Goal: Task Accomplishment & Management: Use online tool/utility

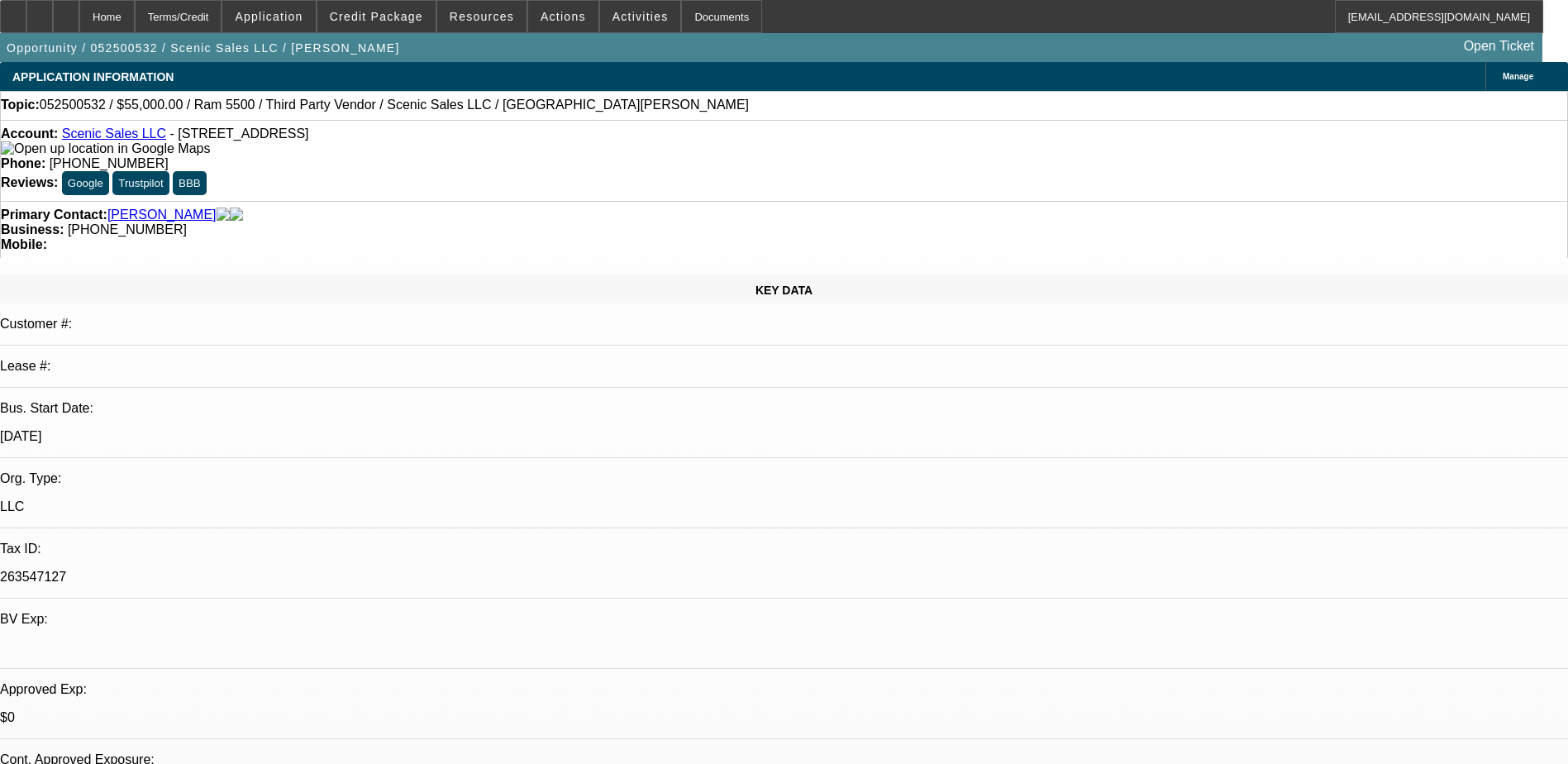
select select "0"
select select "3"
select select "0.1"
select select "4"
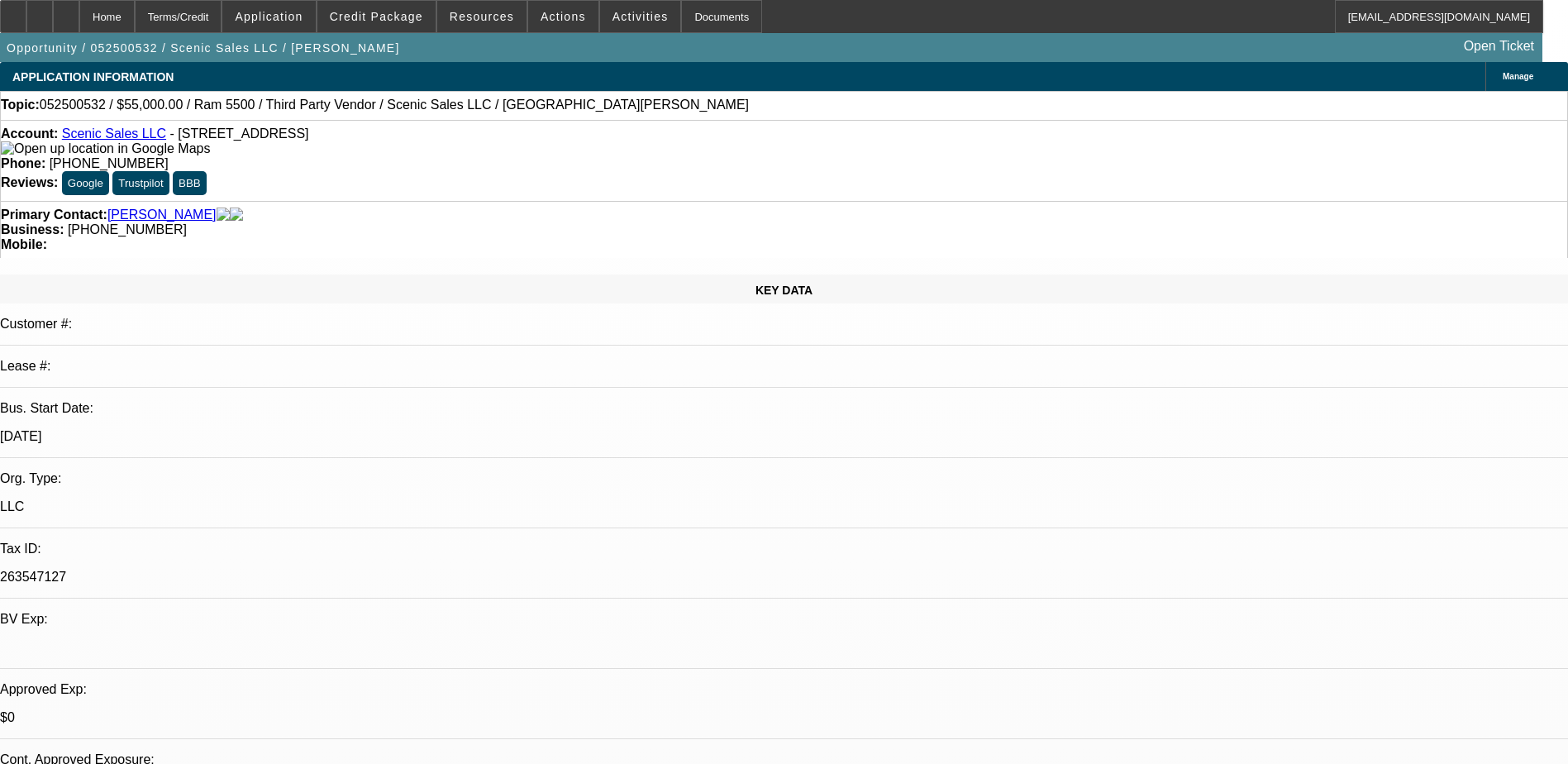
select select "0"
select select "3"
select select "0.1"
select select "4"
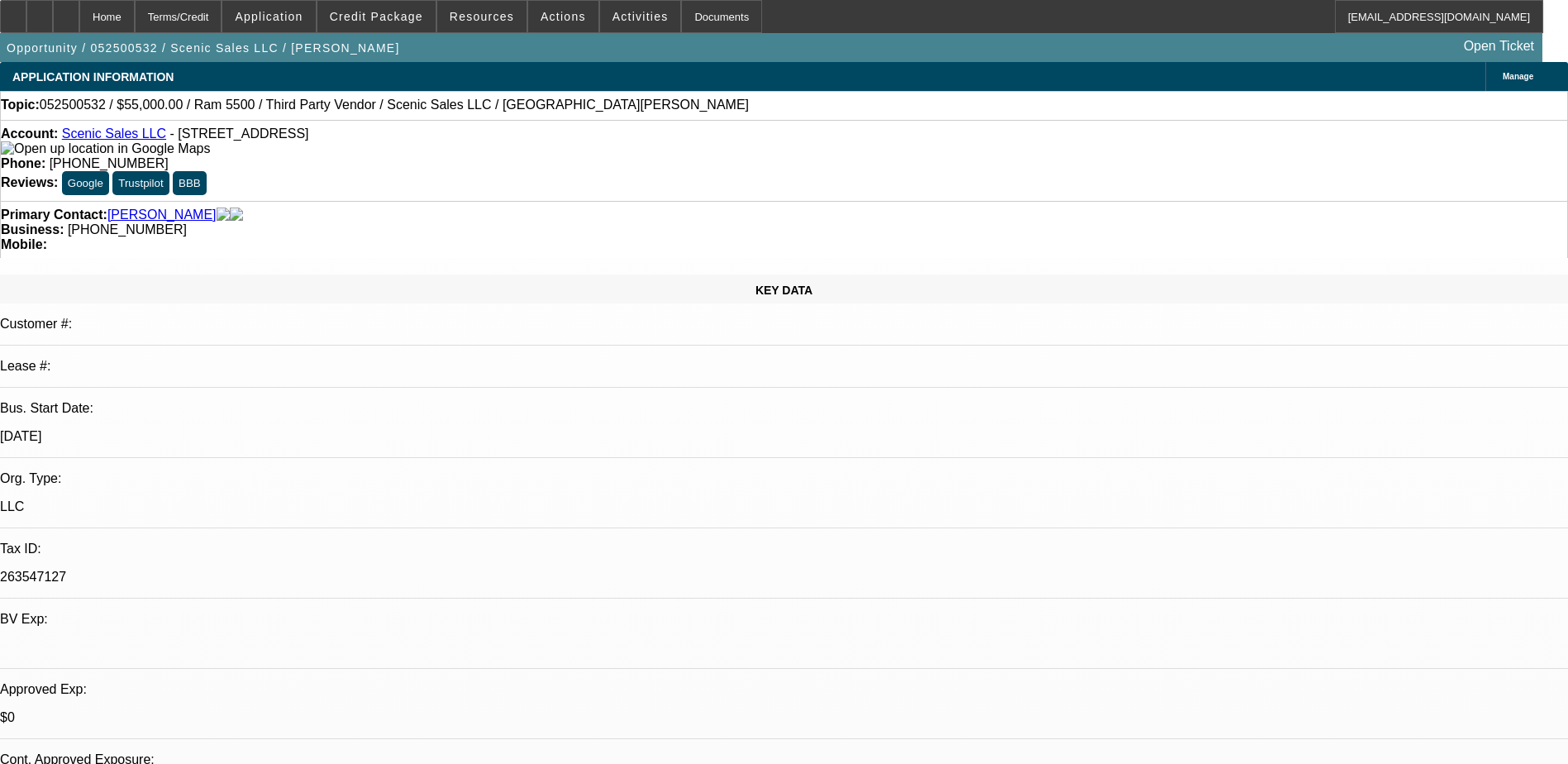
select select "0"
select select "0.1"
select select "4"
select select "0"
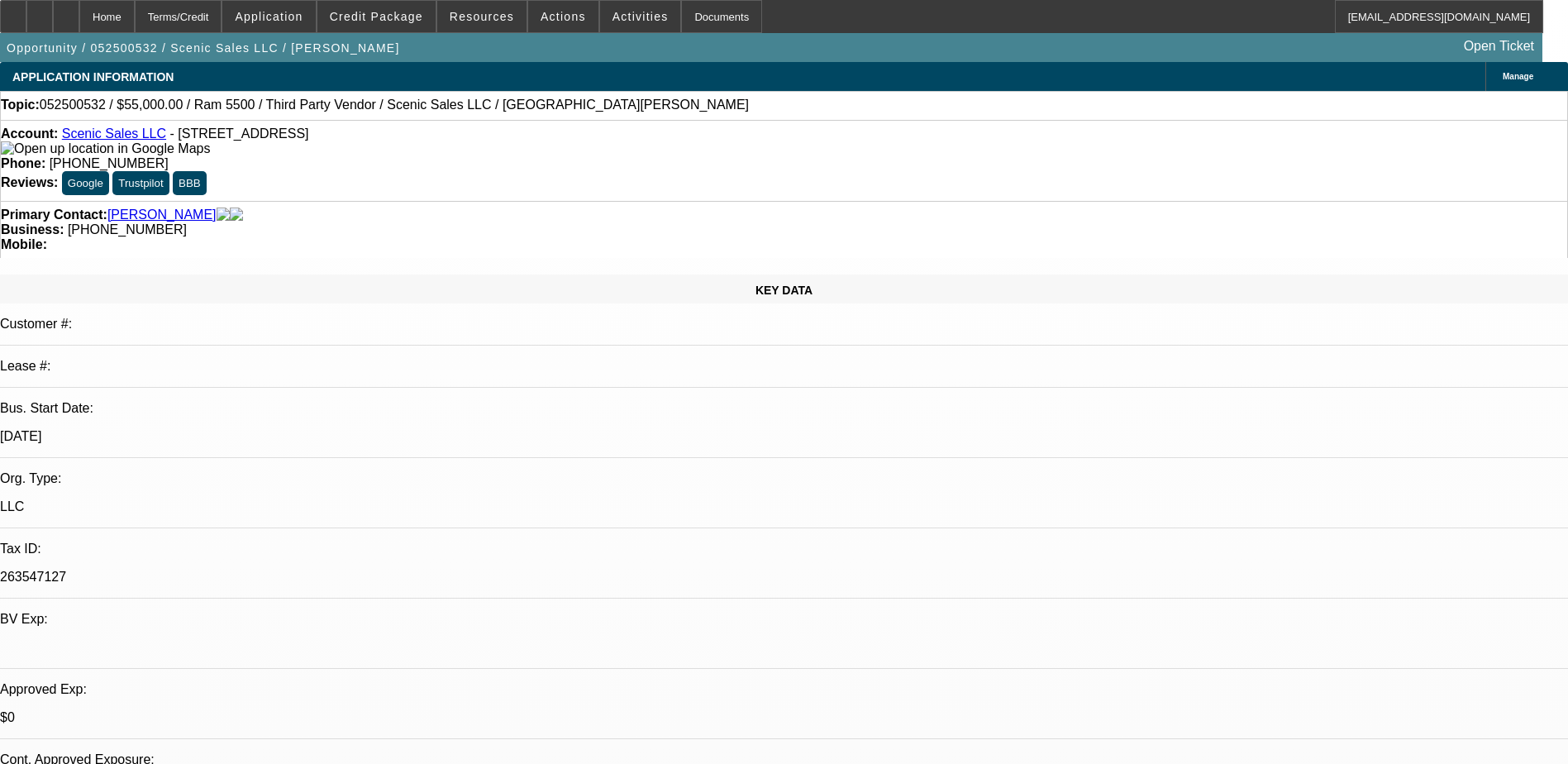
select select "0"
select select "3"
select select "0.1"
select select "4"
